Goal: Communication & Community: Answer question/provide support

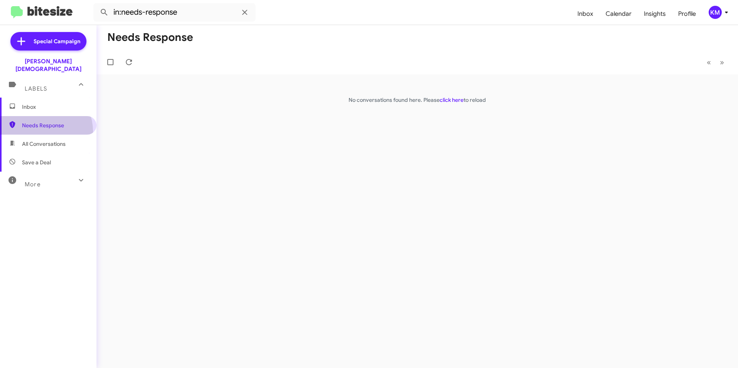
click at [38, 124] on span "Needs Response" at bounding box center [48, 125] width 97 height 19
click at [46, 140] on span "All Conversations" at bounding box center [48, 144] width 97 height 19
type input "in:all-conversations"
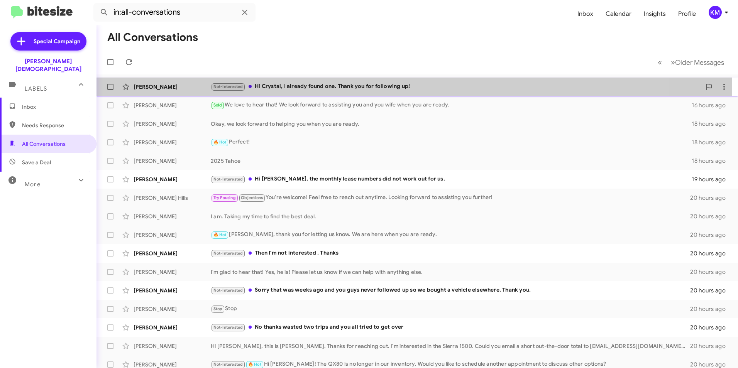
click at [308, 87] on div "Not-Interested Hi [PERSON_NAME], I already found one. Thank you for following u…" at bounding box center [456, 86] width 491 height 9
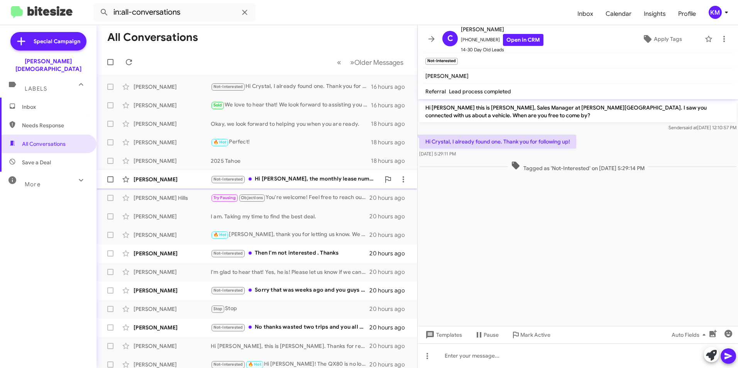
click at [273, 182] on div "Not-Interested Hi [PERSON_NAME], the monthly lease numbers did not work out for…" at bounding box center [296, 179] width 170 height 9
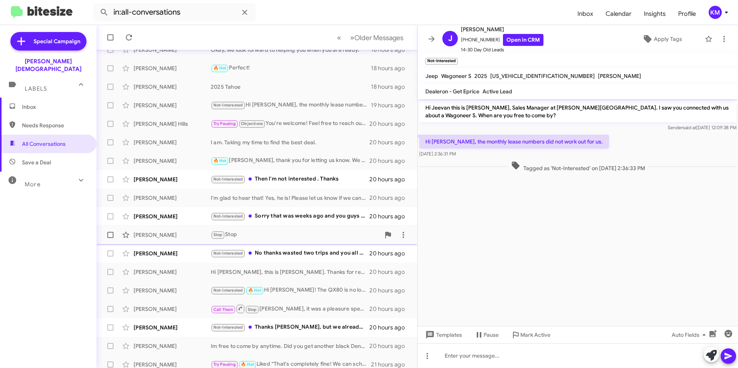
scroll to position [80, 0]
